Goal: Task Accomplishment & Management: Use online tool/utility

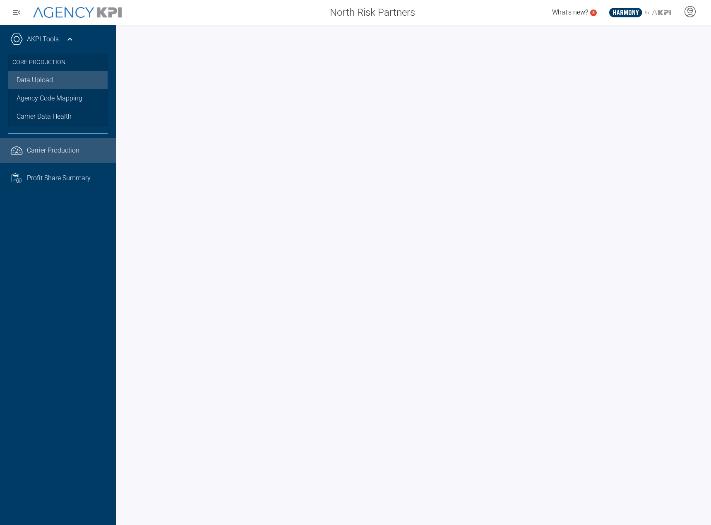
click at [48, 78] on link "Data Upload" at bounding box center [57, 80] width 99 height 18
click at [46, 74] on link "Data Upload" at bounding box center [57, 80] width 99 height 18
click at [50, 83] on link "Data Upload" at bounding box center [57, 80] width 99 height 18
click at [57, 77] on link "Data Upload" at bounding box center [57, 80] width 99 height 18
click at [36, 81] on link "Data Upload" at bounding box center [57, 80] width 99 height 18
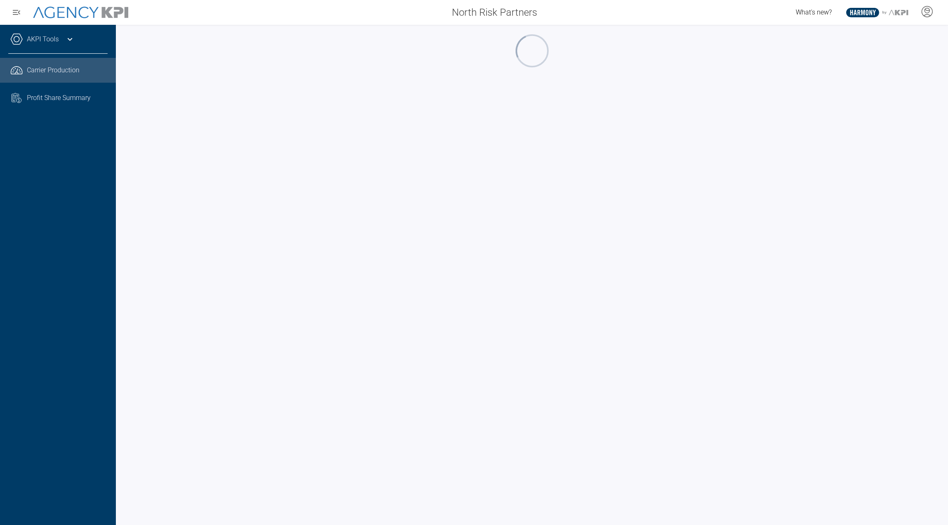
click at [89, 9] on img at bounding box center [80, 13] width 95 height 12
drag, startPoint x: 0, startPoint y: 0, endPoint x: 58, endPoint y: 48, distance: 75.3
click at [58, 48] on div "North Risk Partners What's new? 5 .st0{fill:#003B66;} .st1{fill:#FFFFFF;} .st2{…" at bounding box center [474, 262] width 948 height 525
click at [58, 48] on div "AKPI Tools" at bounding box center [57, 43] width 99 height 21
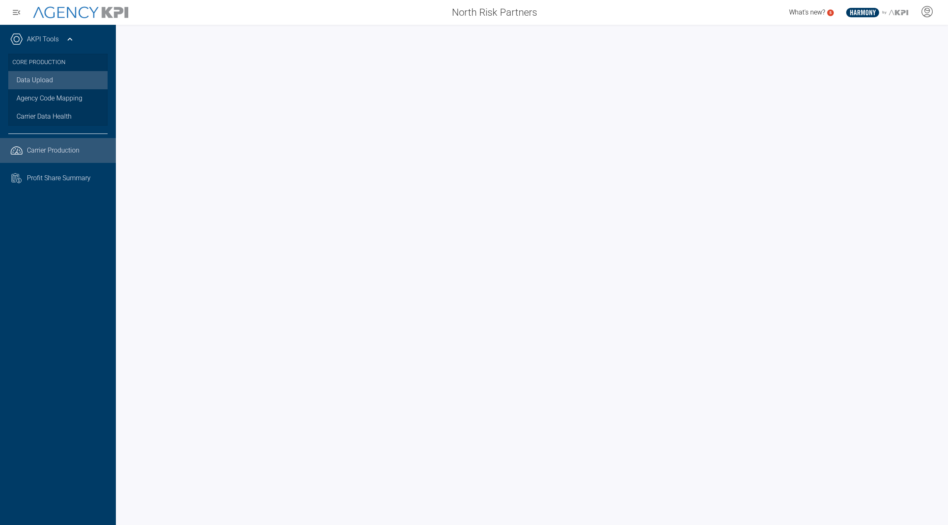
click at [49, 76] on link "Data Upload" at bounding box center [57, 80] width 99 height 18
click at [52, 148] on span "Carrier Production" at bounding box center [53, 151] width 53 height 10
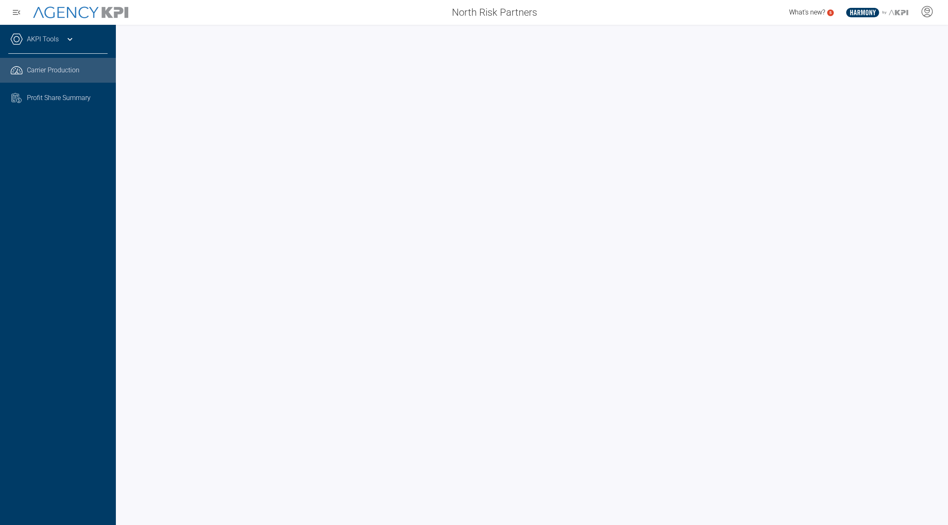
click at [53, 43] on link "AKPI Tools" at bounding box center [43, 39] width 32 height 10
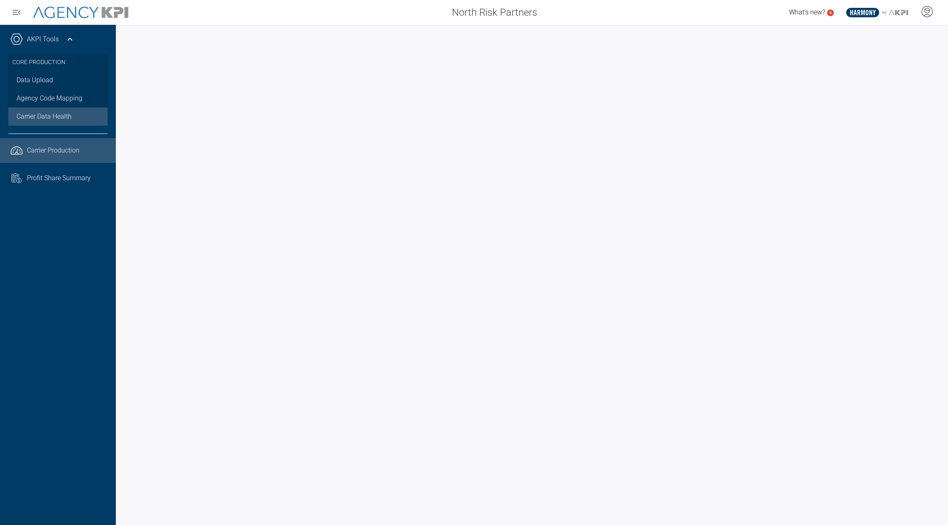
click at [31, 114] on span "Carrier Data Health" at bounding box center [44, 117] width 55 height 10
click at [47, 95] on link "Agency Code Mapping" at bounding box center [57, 98] width 99 height 18
